Goal: Check status

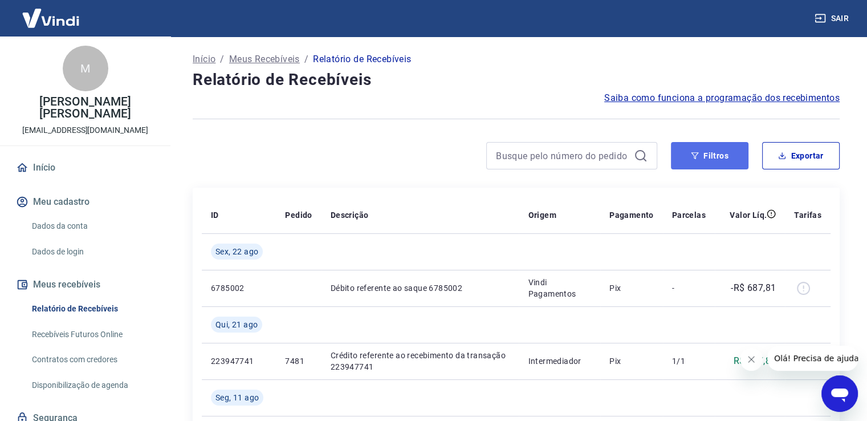
click at [701, 156] on button "Filtros" at bounding box center [710, 155] width 78 height 27
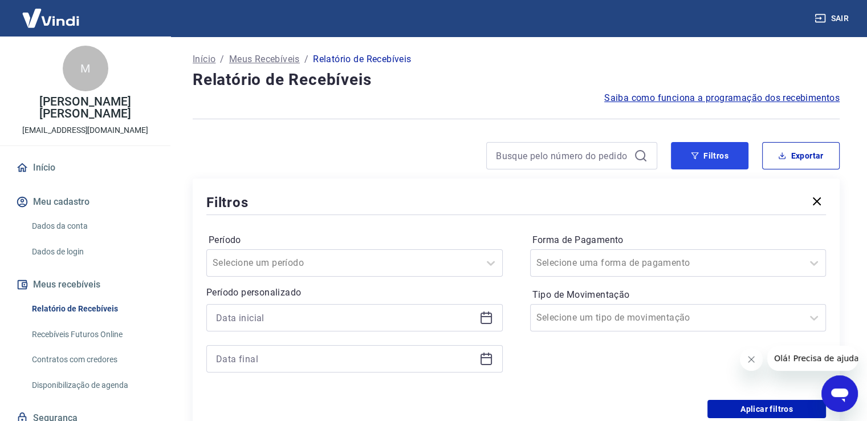
scroll to position [57, 0]
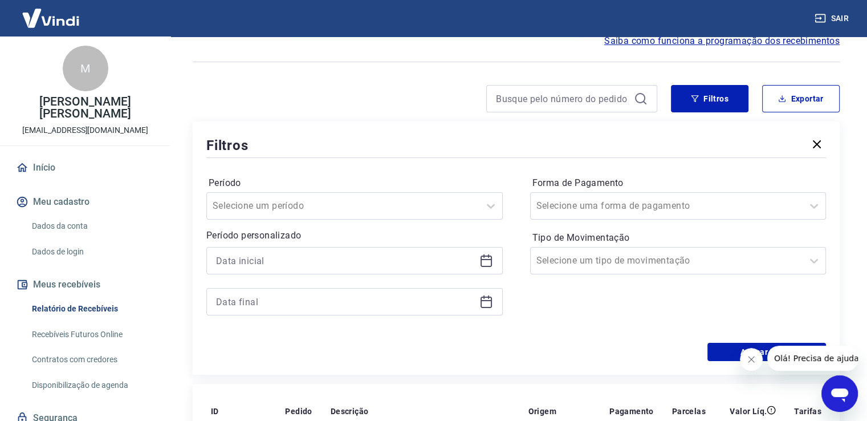
click at [482, 262] on icon at bounding box center [486, 261] width 14 height 14
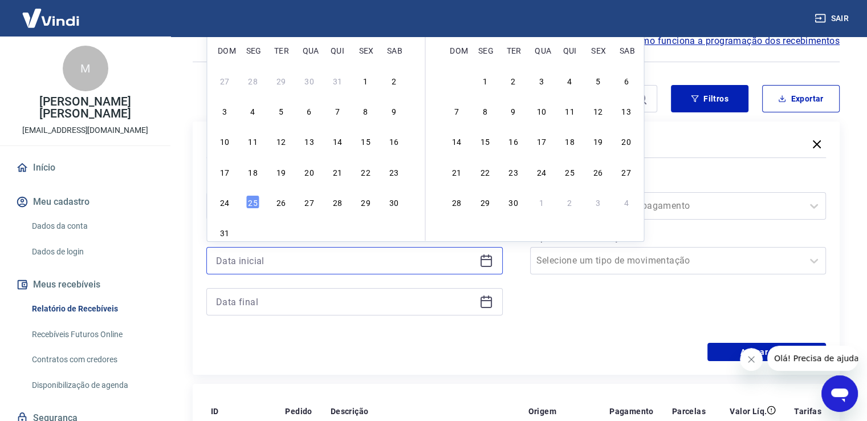
scroll to position [0, 0]
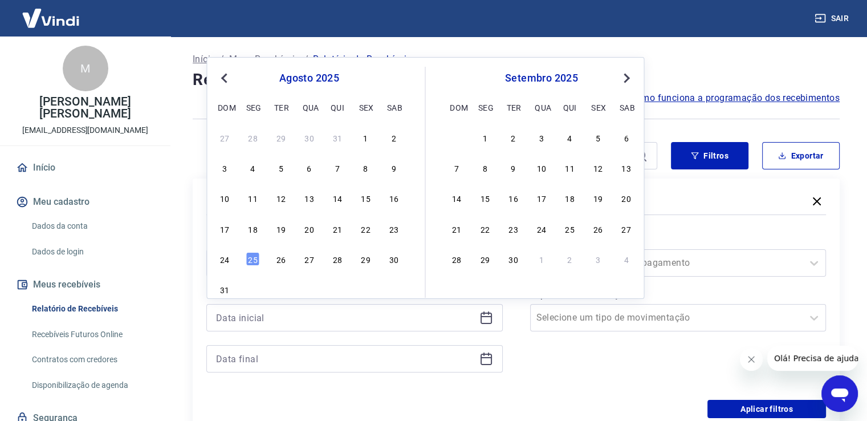
click at [225, 78] on span "Previous Month" at bounding box center [225, 77] width 0 height 13
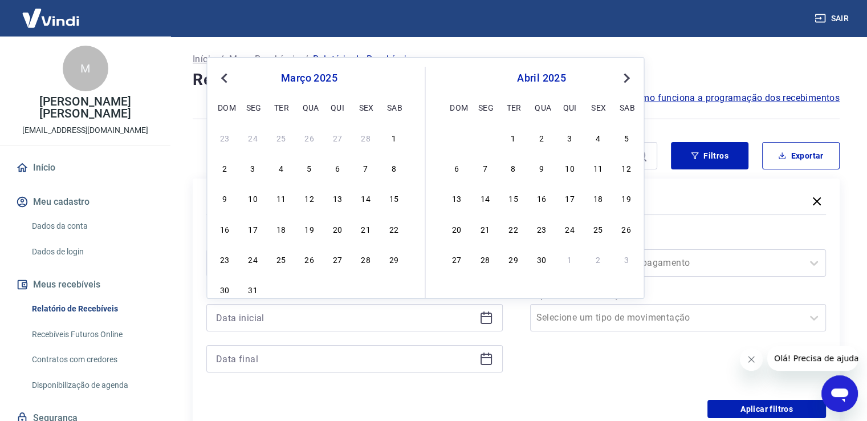
click at [225, 78] on span "Previous Month" at bounding box center [225, 77] width 0 height 13
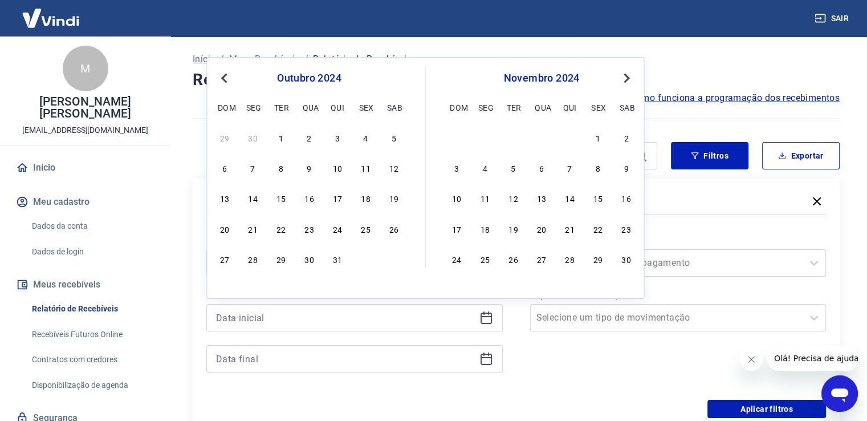
click at [225, 78] on span "Previous Month" at bounding box center [225, 77] width 0 height 13
click at [630, 77] on button "Next Month" at bounding box center [627, 78] width 14 height 14
click at [278, 135] on div "1" at bounding box center [281, 138] width 14 height 14
click at [334, 259] on div at bounding box center [343, 263] width 261 height 16
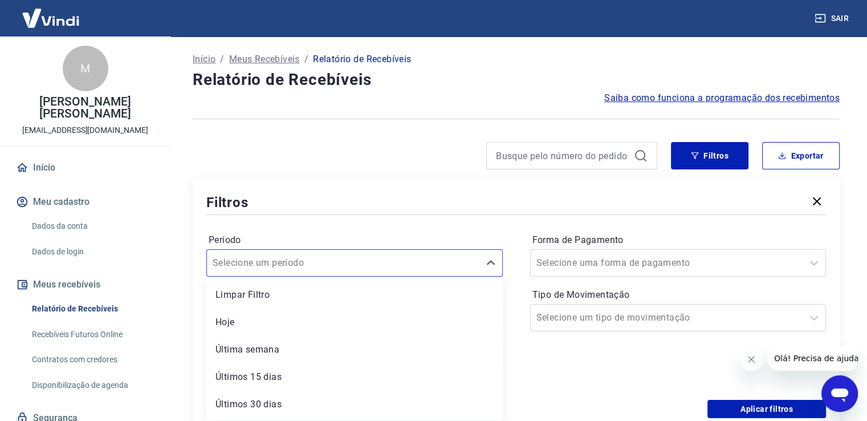
type input "[DATE]"
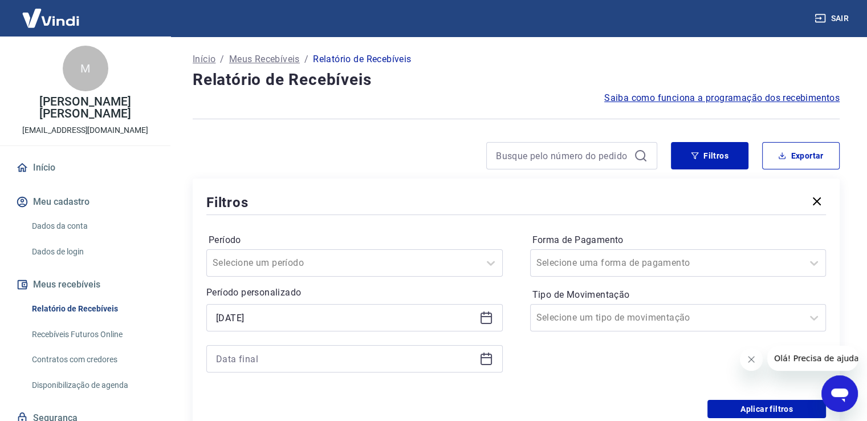
click at [564, 210] on div "Filtros" at bounding box center [516, 202] width 620 height 20
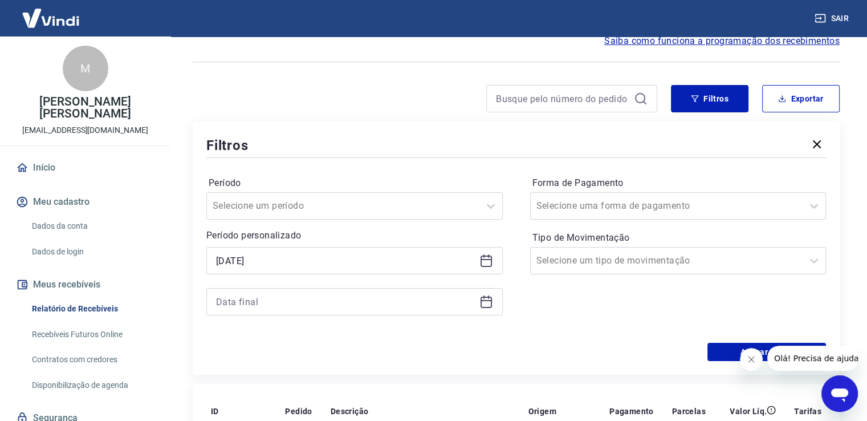
click at [491, 302] on div at bounding box center [354, 301] width 296 height 27
click at [490, 301] on icon at bounding box center [486, 300] width 11 height 1
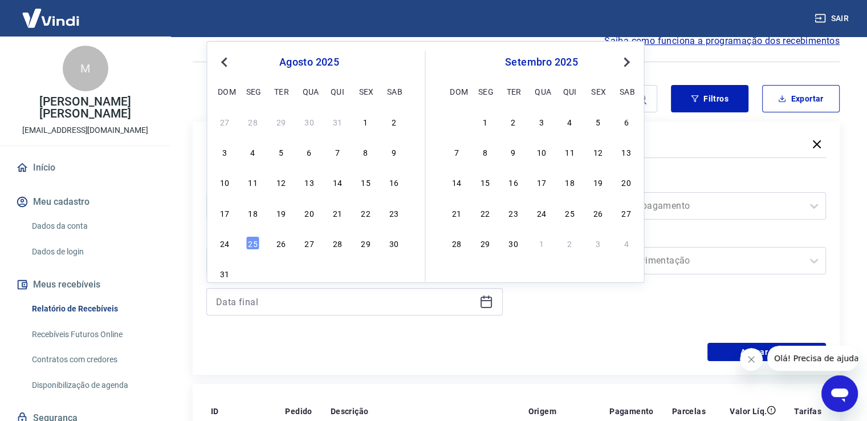
click at [221, 62] on button "Previous Month" at bounding box center [224, 62] width 14 height 14
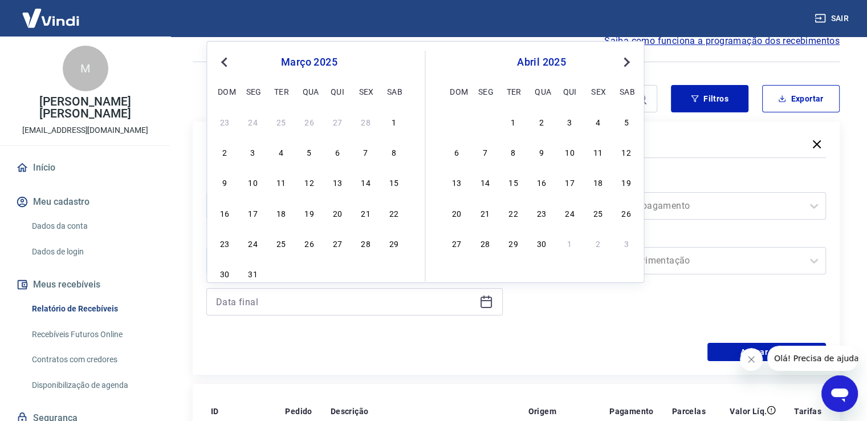
click at [221, 62] on button "Previous Month" at bounding box center [224, 62] width 14 height 14
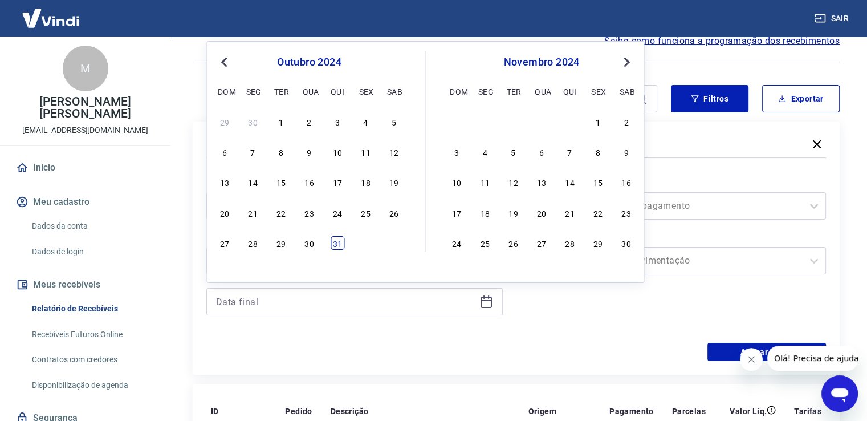
click at [337, 243] on div "31" at bounding box center [338, 243] width 14 height 14
click at [339, 241] on p "Período personalizado" at bounding box center [354, 236] width 296 height 14
type input "[DATE]"
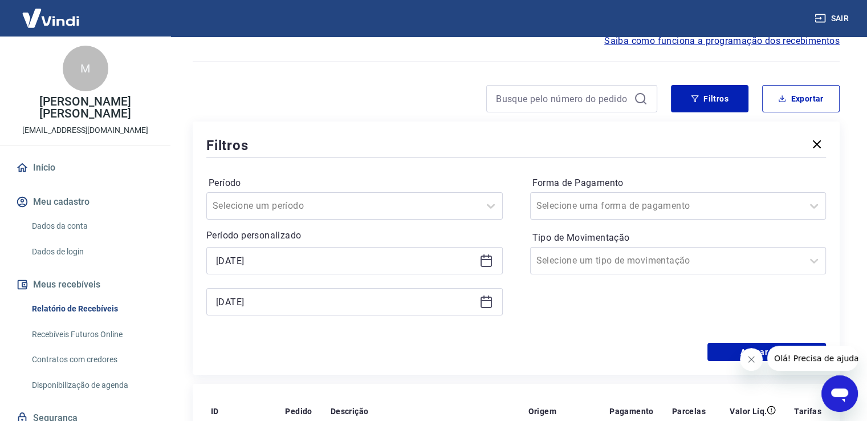
scroll to position [171, 0]
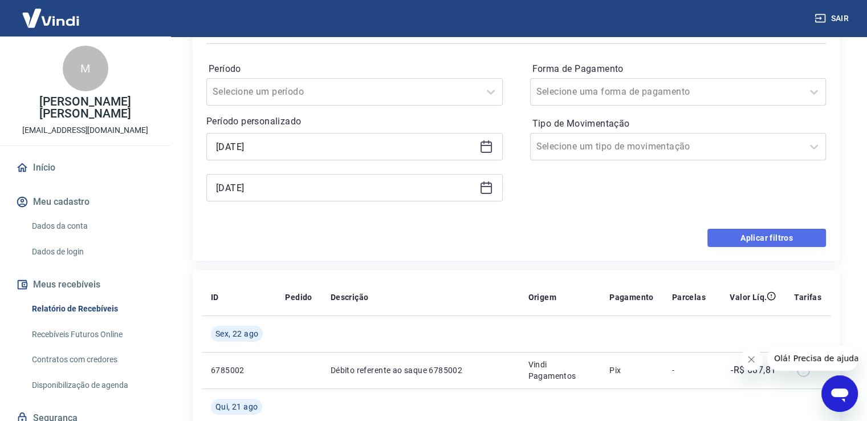
click at [731, 238] on button "Aplicar filtros" at bounding box center [766, 238] width 119 height 18
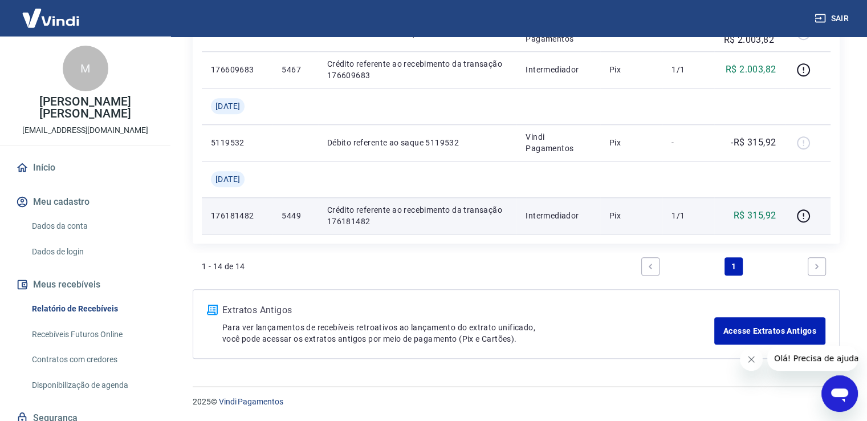
scroll to position [797, 0]
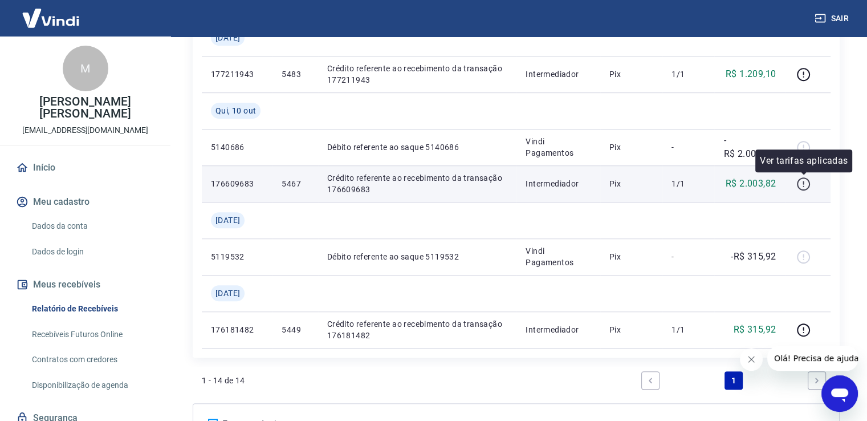
click at [807, 184] on icon "button" at bounding box center [803, 184] width 14 height 14
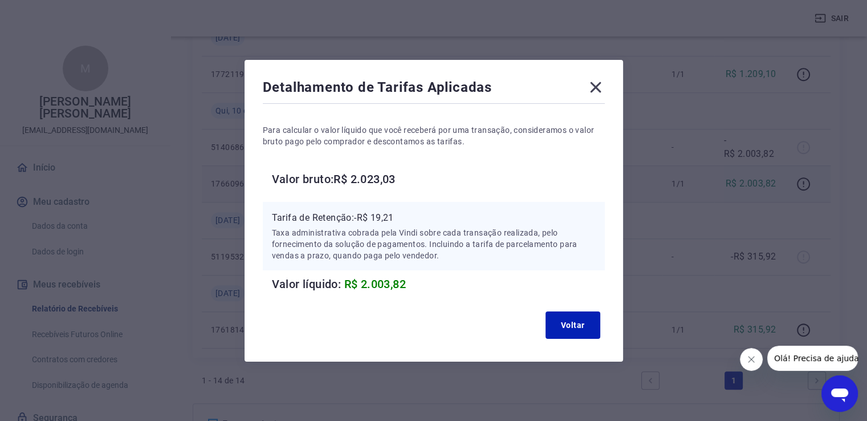
click at [603, 80] on icon at bounding box center [596, 87] width 18 height 18
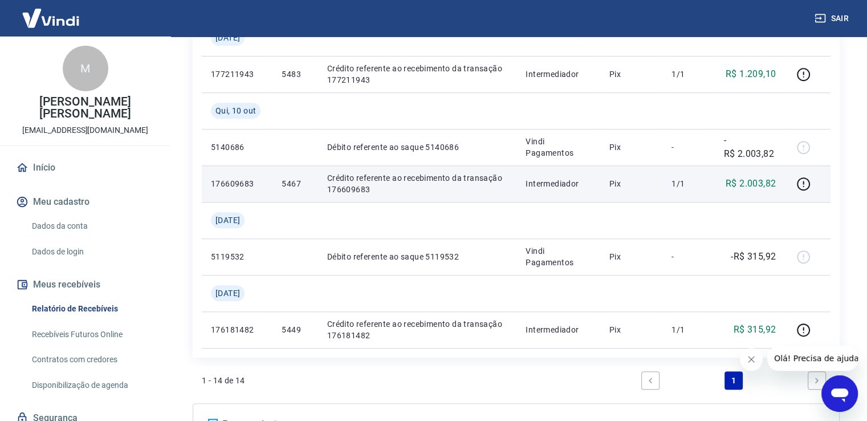
click at [656, 179] on td "Pix" at bounding box center [631, 183] width 63 height 36
click at [368, 181] on p "Crédito referente ao recebimento da transação 176609683" at bounding box center [417, 183] width 181 height 23
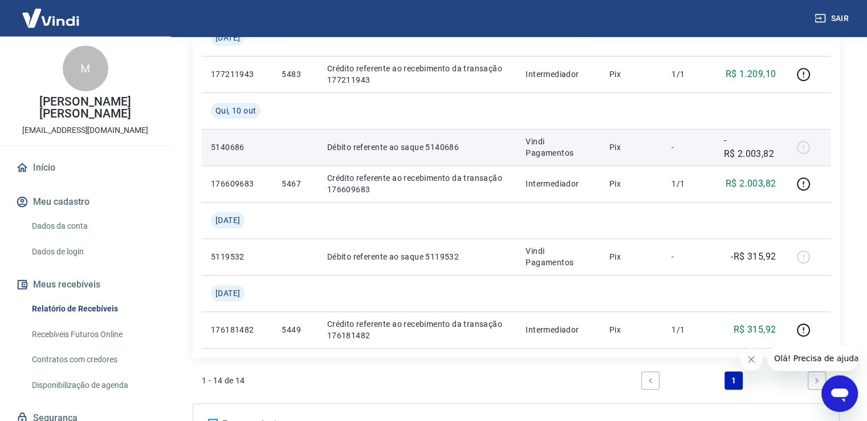
click at [807, 147] on div at bounding box center [807, 147] width 27 height 18
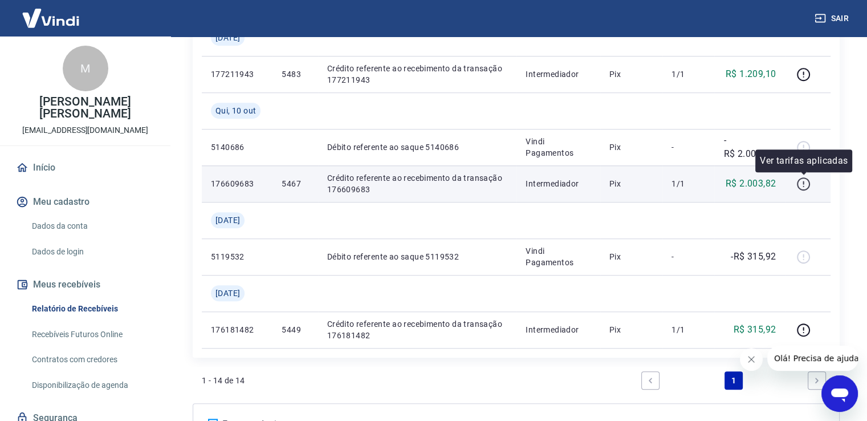
click at [807, 183] on icon "button" at bounding box center [803, 184] width 14 height 14
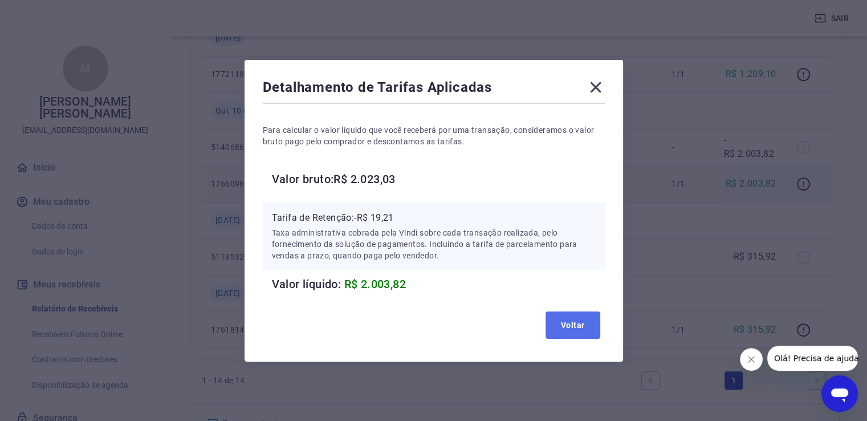
click at [570, 322] on button "Voltar" at bounding box center [573, 324] width 55 height 27
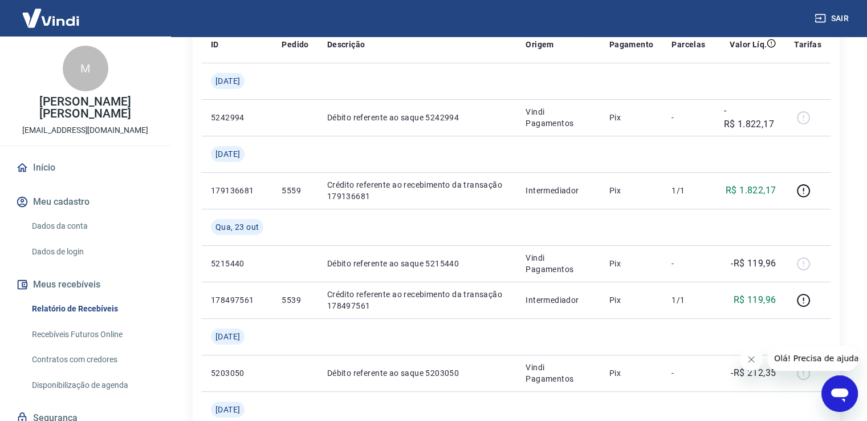
scroll to position [0, 0]
